Goal: Information Seeking & Learning: Learn about a topic

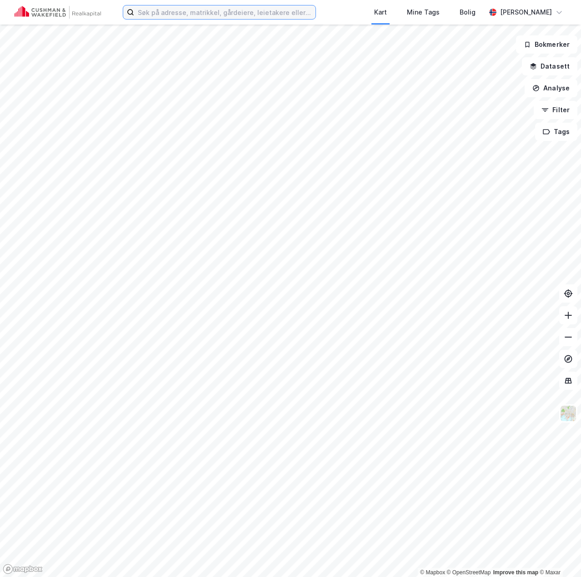
click at [253, 14] on input at bounding box center [224, 12] width 181 height 14
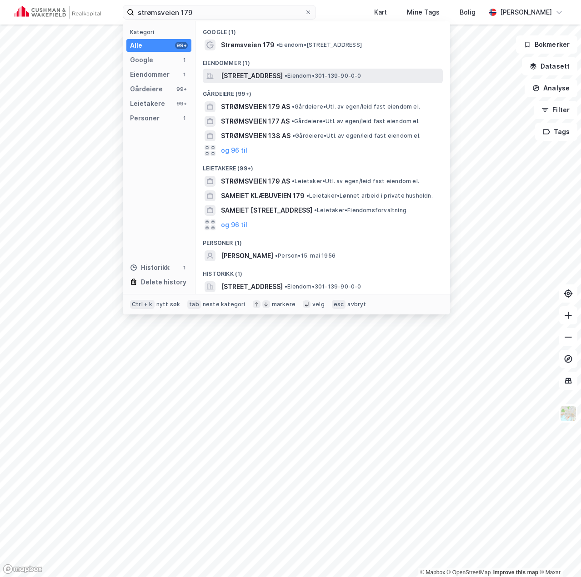
click at [283, 70] on span "[STREET_ADDRESS]" at bounding box center [252, 75] width 62 height 11
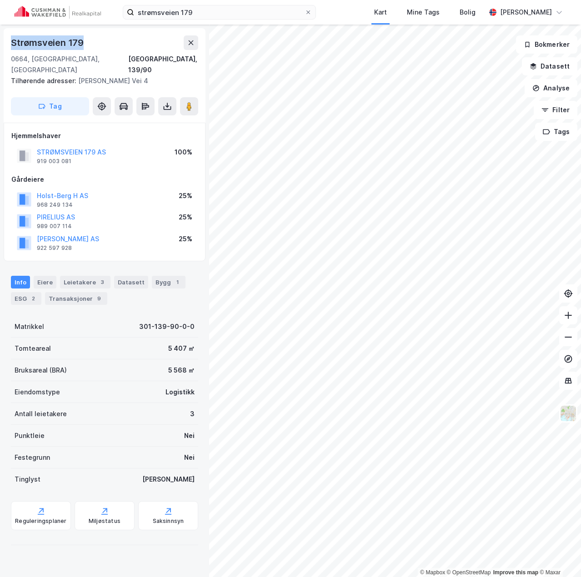
drag, startPoint x: 82, startPoint y: 44, endPoint x: 12, endPoint y: 46, distance: 70.1
click at [12, 46] on div "Strømsveien 179" at bounding box center [48, 42] width 75 height 15
copy div "Strømsveien 179"
click at [191, 11] on input "strømsveien 179" at bounding box center [219, 12] width 171 height 14
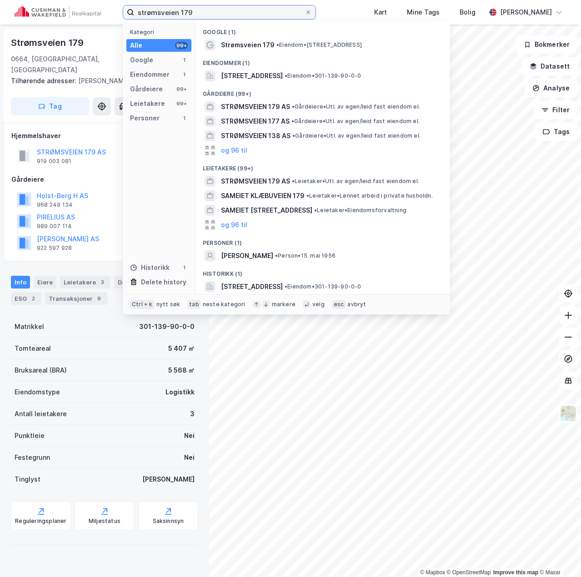
drag, startPoint x: 191, startPoint y: 11, endPoint x: 128, endPoint y: 16, distance: 62.5
click at [128, 16] on label "strømsveien 179" at bounding box center [219, 12] width 193 height 15
click at [134, 16] on input "strømsveien 179" at bounding box center [219, 12] width 171 height 14
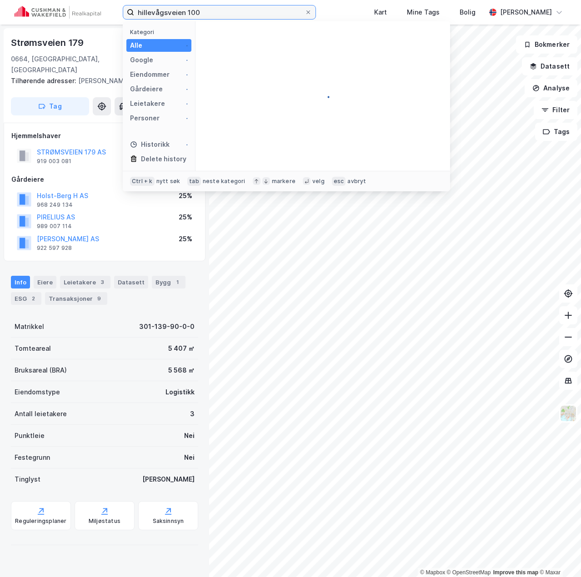
type input "hillevågsveien 100"
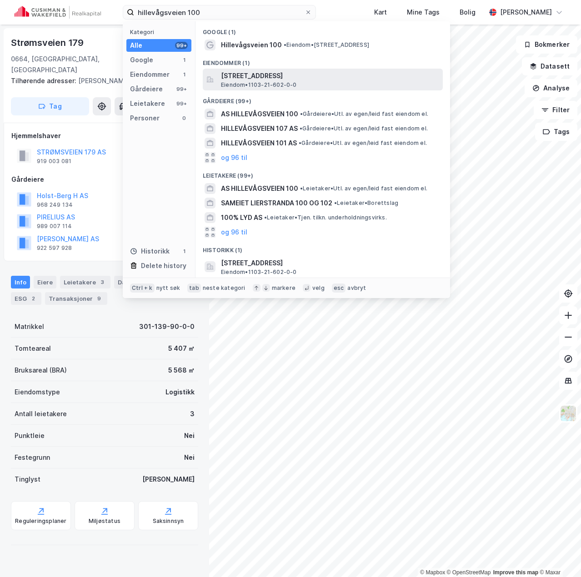
click at [276, 79] on span "[STREET_ADDRESS]" at bounding box center [330, 75] width 218 height 11
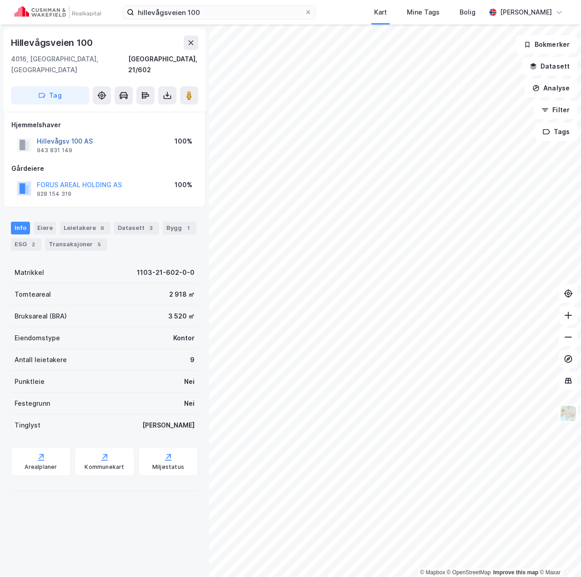
click at [0, 0] on button "Hillevågsv 100 AS" at bounding box center [0, 0] width 0 height 0
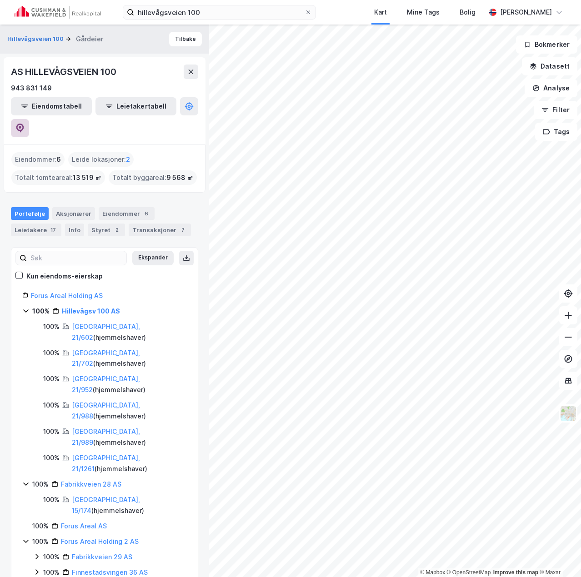
click at [25, 124] on icon at bounding box center [19, 128] width 9 height 9
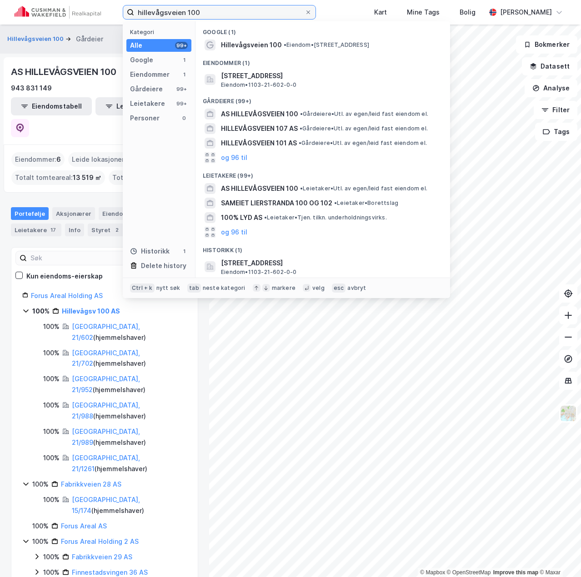
drag, startPoint x: 221, startPoint y: 14, endPoint x: 122, endPoint y: 14, distance: 99.1
click at [122, 14] on div "hillevågsveien 100 Kategori Alle 99+ Google 1 Eiendommer 1 Gårdeiere 99+ Leieta…" at bounding box center [290, 12] width 581 height 25
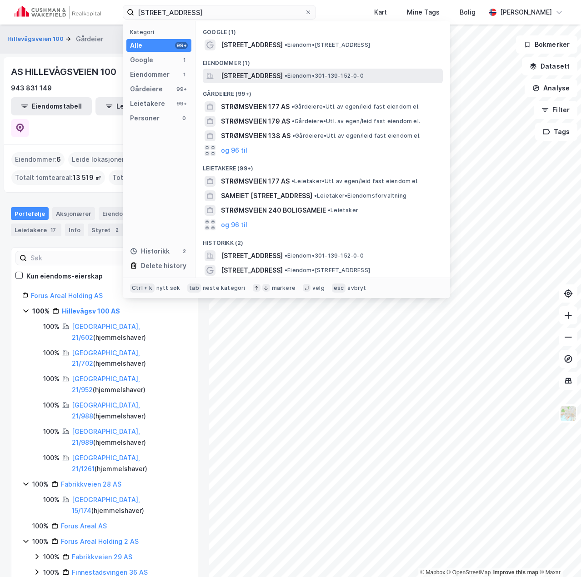
click at [314, 81] on div "[STREET_ADDRESS] • Eiendom • 301-139-152-0-0" at bounding box center [323, 76] width 240 height 15
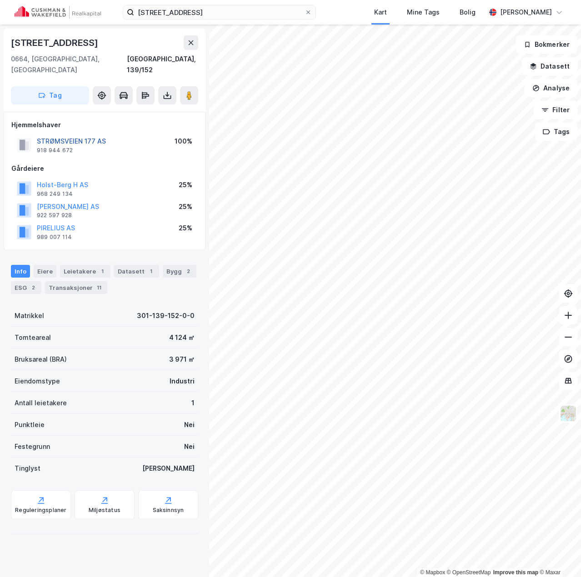
click at [0, 0] on button "STRØMSVEIEN 177 AS" at bounding box center [0, 0] width 0 height 0
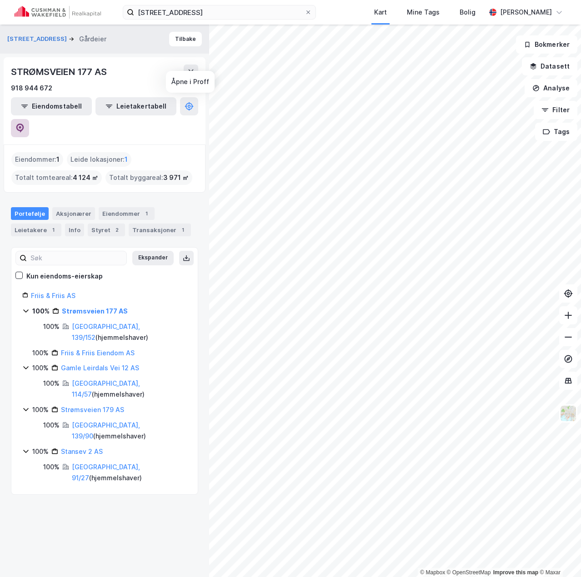
click at [25, 124] on icon at bounding box center [19, 128] width 9 height 9
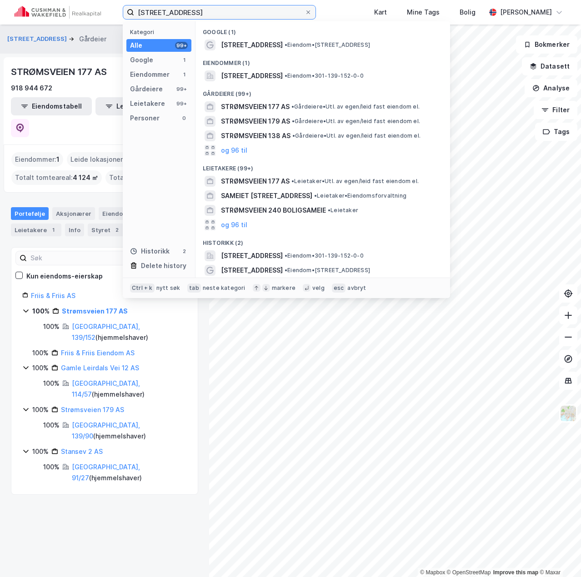
click at [194, 13] on input "[STREET_ADDRESS]" at bounding box center [219, 12] width 171 height 14
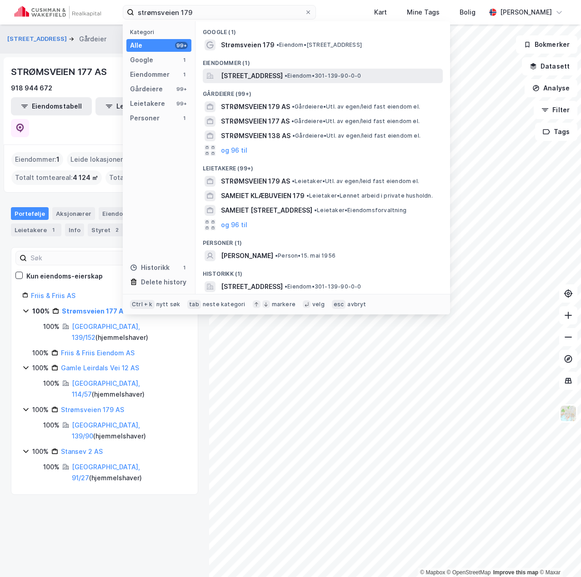
click at [261, 76] on span "[STREET_ADDRESS]" at bounding box center [252, 75] width 62 height 11
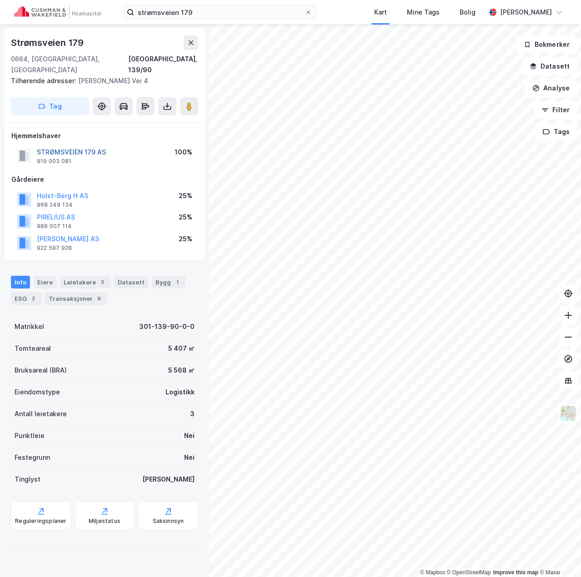
click at [0, 0] on button "STRØMSVEIEN 179 AS" at bounding box center [0, 0] width 0 height 0
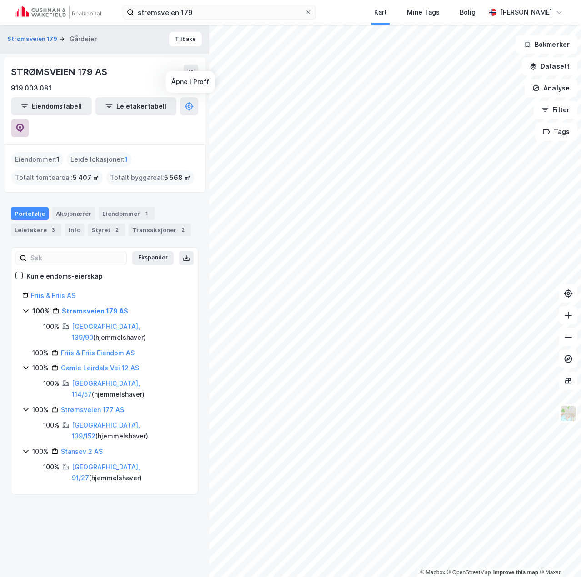
click at [25, 124] on icon at bounding box center [19, 128] width 9 height 9
drag, startPoint x: 123, startPoint y: 10, endPoint x: 86, endPoint y: 9, distance: 37.3
click at [86, 9] on div "strømsveien 179 Kart Mine Tags Bolig [PERSON_NAME]" at bounding box center [290, 12] width 581 height 25
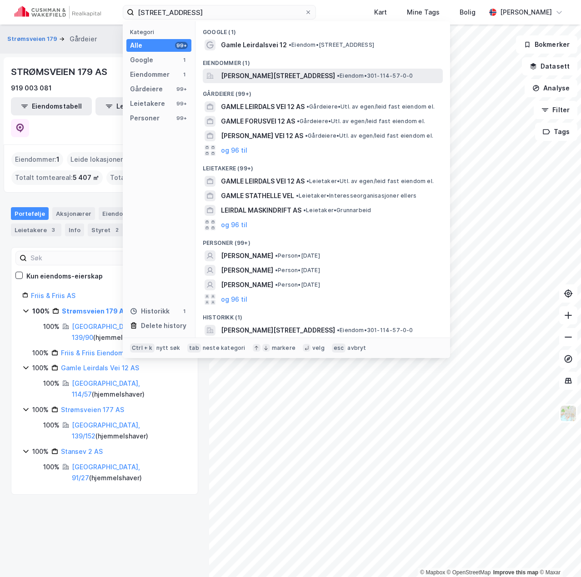
click at [353, 75] on span "• Eiendom • 301-114-57-0-0" at bounding box center [375, 75] width 76 height 7
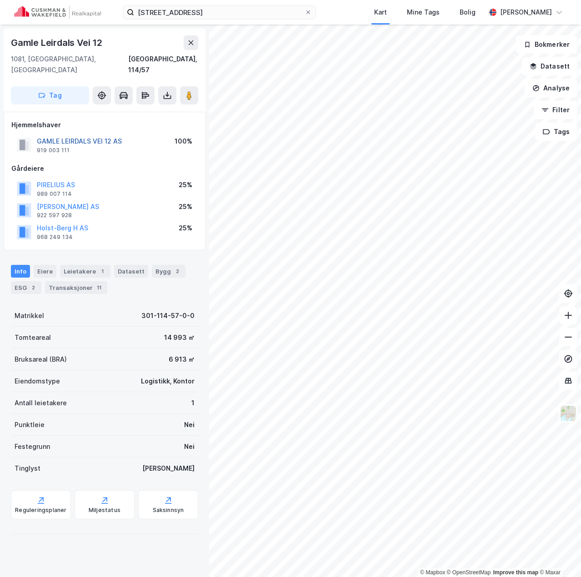
click at [0, 0] on button "GAMLE LEIRDALS VEI 12 AS" at bounding box center [0, 0] width 0 height 0
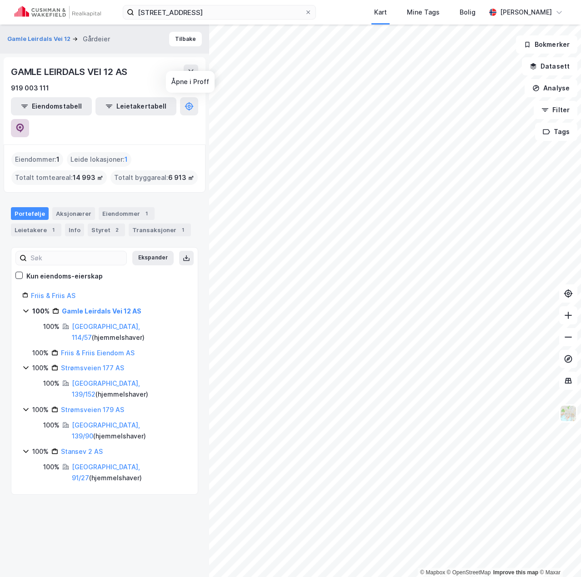
click at [25, 124] on icon at bounding box center [19, 128] width 9 height 9
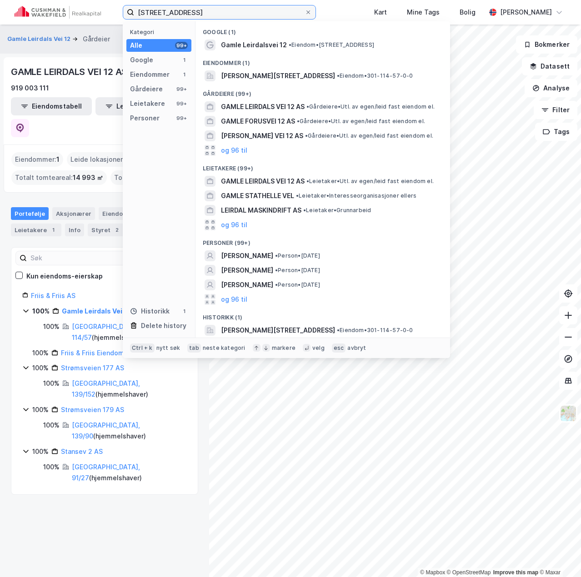
drag, startPoint x: 217, startPoint y: 13, endPoint x: 34, endPoint y: 12, distance: 183.2
click at [34, 12] on div "Gamle leirdals vei 12 Kategori Alle 99+ Google 1 Eiendommer 1 Gårdeiere 99+ Lei…" at bounding box center [290, 12] width 581 height 25
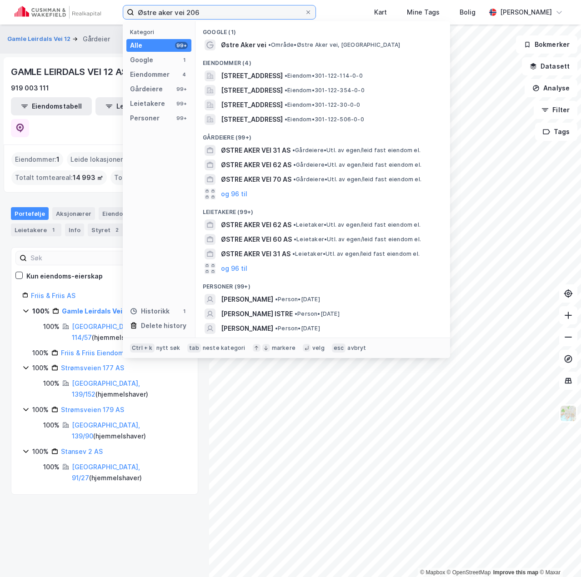
type input "Østre aker vei 206"
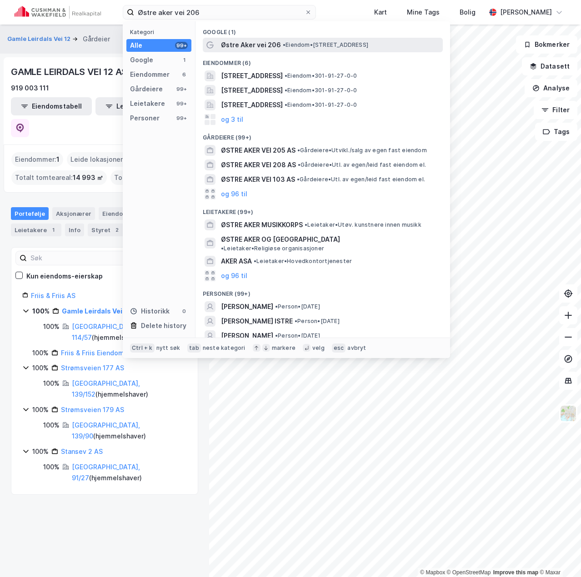
click at [256, 44] on span "Østre Aker vei 206" at bounding box center [251, 45] width 60 height 11
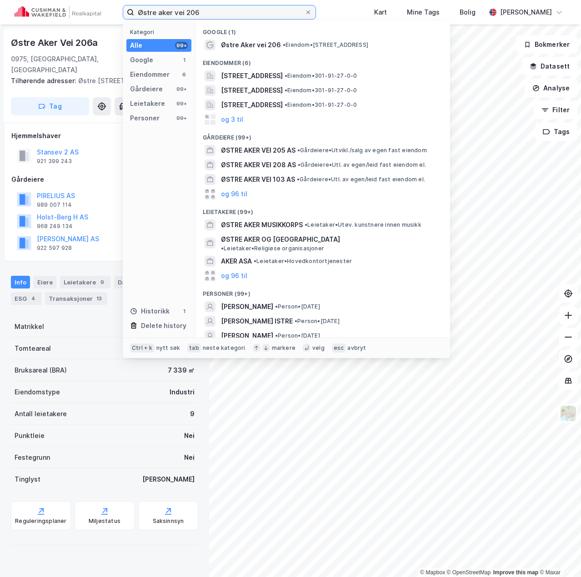
click at [220, 12] on input "Østre aker vei 206" at bounding box center [219, 12] width 171 height 14
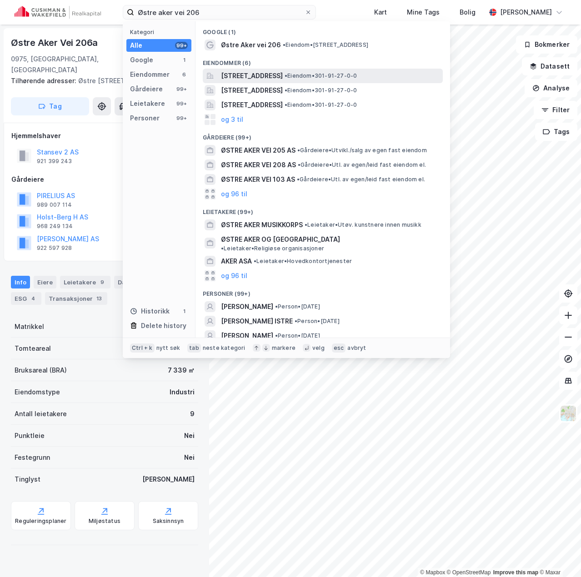
click at [283, 78] on span "[STREET_ADDRESS]" at bounding box center [252, 75] width 62 height 11
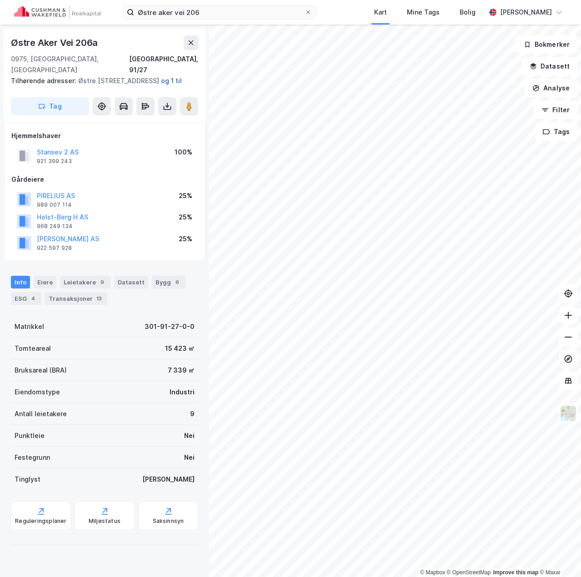
click at [0, 0] on button "og 1 til" at bounding box center [0, 0] width 0 height 0
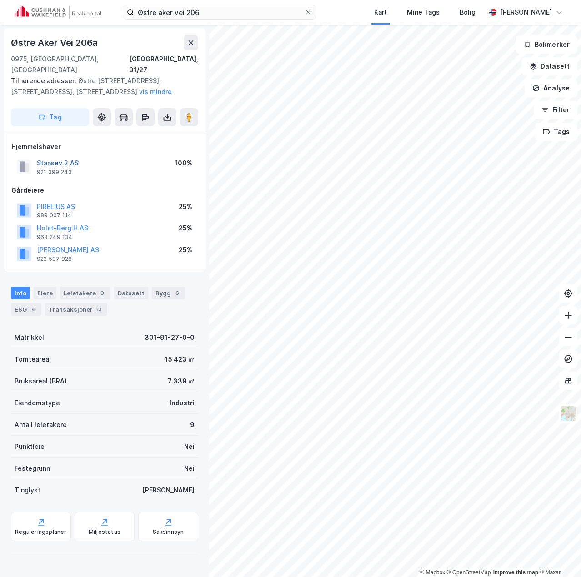
click at [0, 0] on button "Stansev 2 AS" at bounding box center [0, 0] width 0 height 0
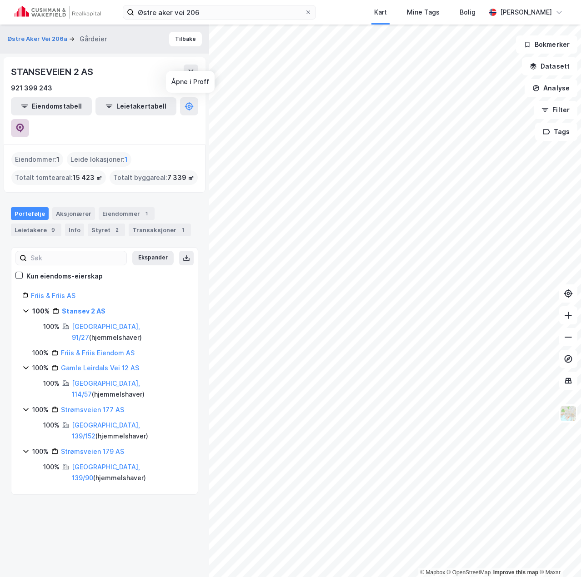
click at [29, 119] on button at bounding box center [20, 128] width 18 height 18
click at [188, 43] on button "Tilbake" at bounding box center [185, 39] width 33 height 15
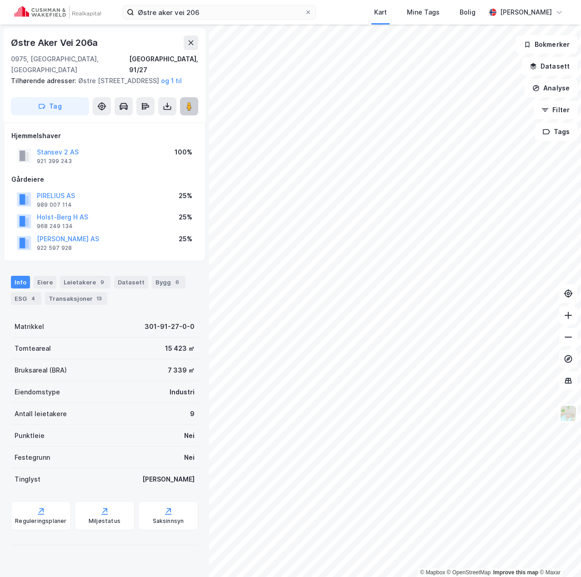
click at [192, 103] on icon at bounding box center [189, 106] width 9 height 9
